Goal: Navigation & Orientation: Find specific page/section

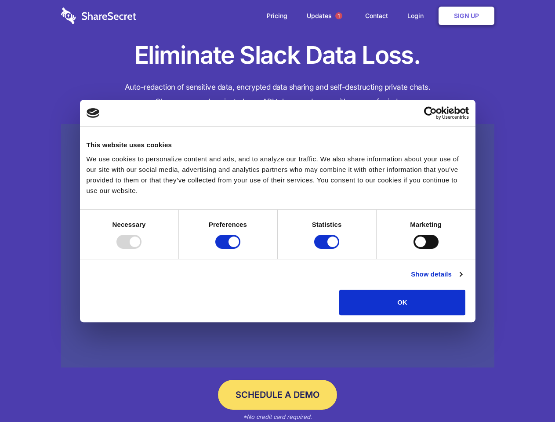
click at [142, 249] on div at bounding box center [129, 242] width 25 height 14
click at [241, 249] on input "Preferences" at bounding box center [228, 242] width 25 height 14
checkbox input "false"
click at [328, 249] on input "Statistics" at bounding box center [326, 242] width 25 height 14
checkbox input "false"
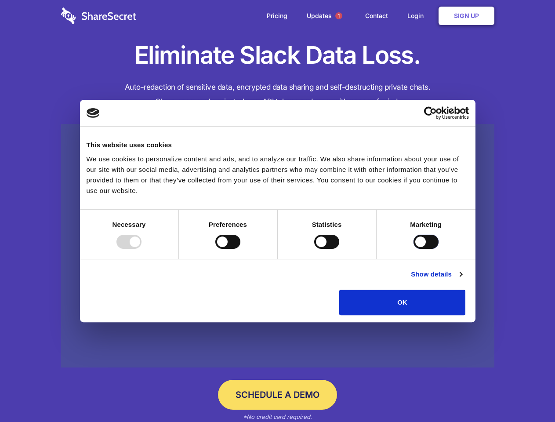
click at [414, 249] on input "Marketing" at bounding box center [426, 242] width 25 height 14
checkbox input "true"
click at [462, 280] on link "Show details" at bounding box center [436, 274] width 51 height 11
click at [0, 0] on li "Necessary 7 Necessary cookies help make a website usable by enabling basic func…" at bounding box center [0, 0] width 0 height 0
click at [339, 16] on span "1" at bounding box center [339, 15] width 7 height 7
